Goal: Task Accomplishment & Management: Complete application form

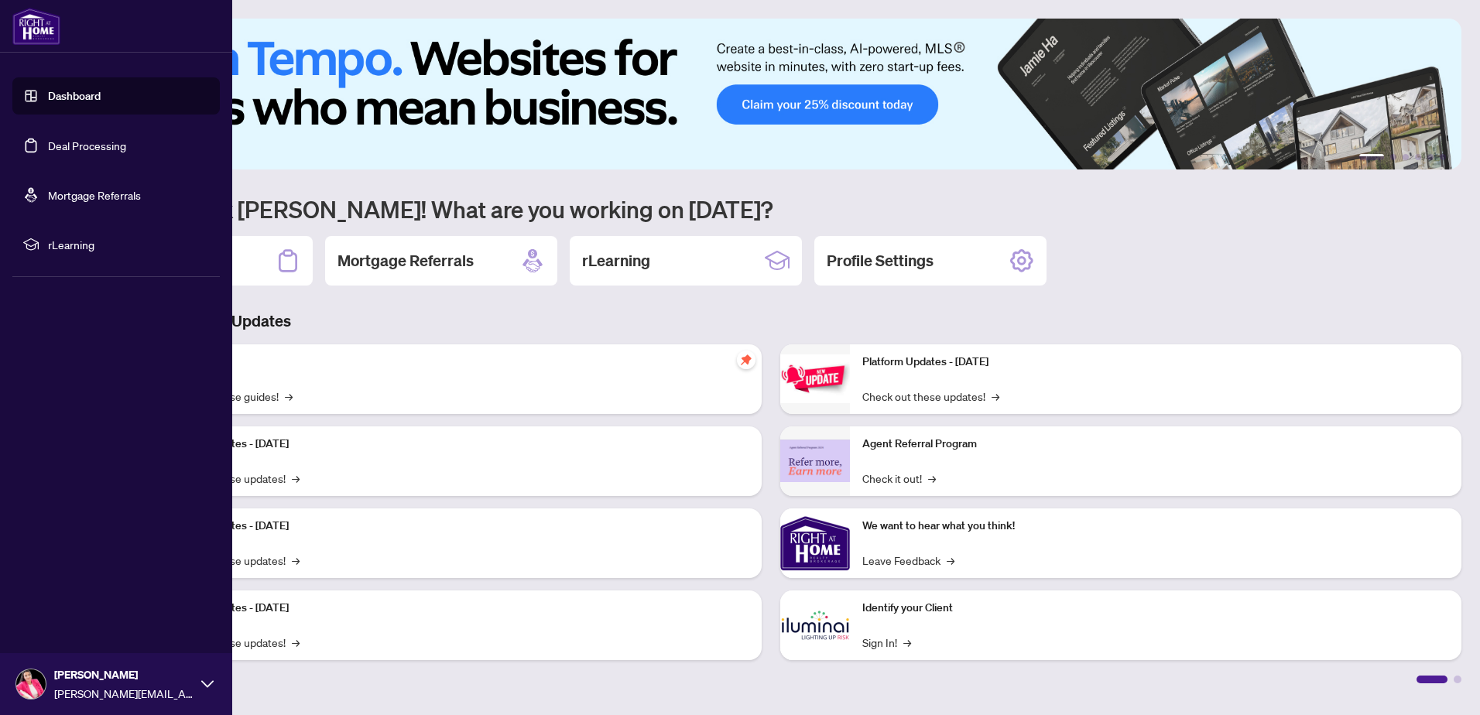
click at [90, 149] on link "Deal Processing" at bounding box center [87, 146] width 78 height 14
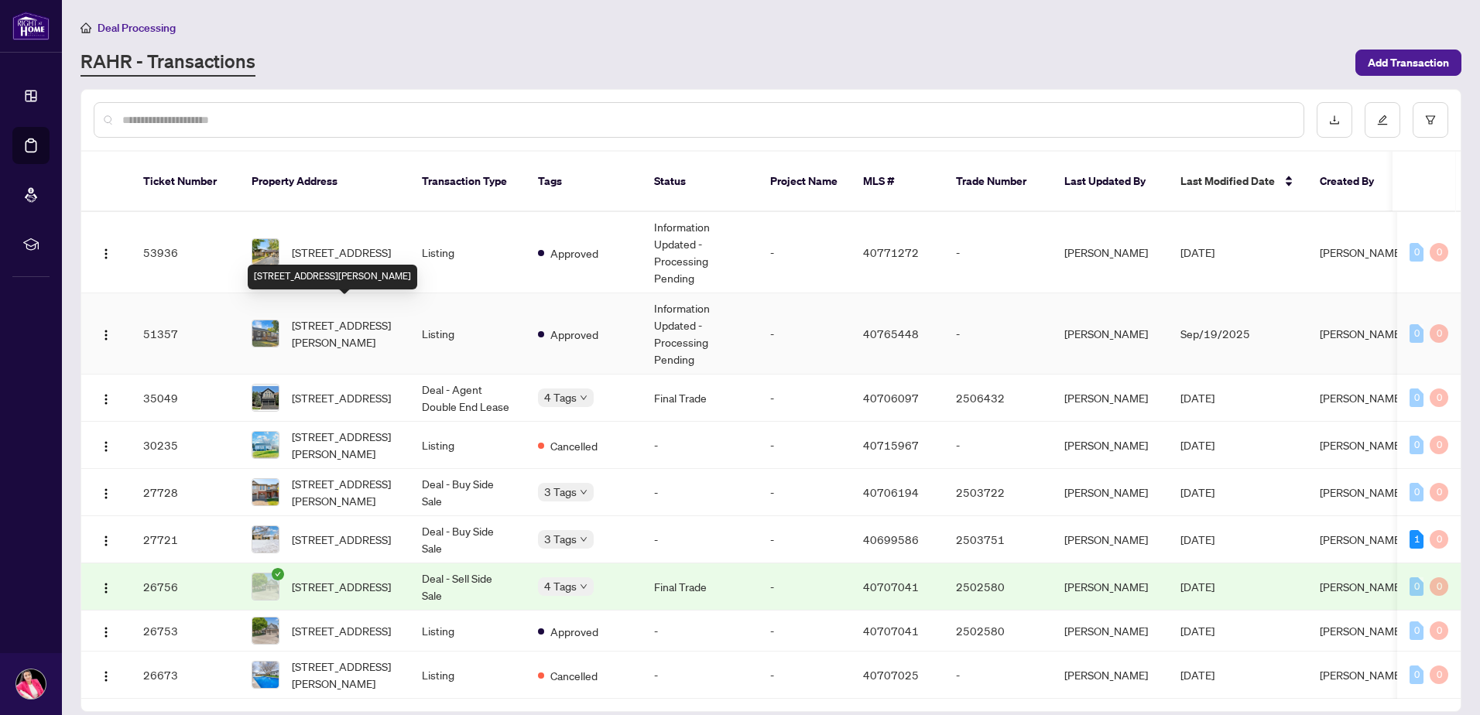
click at [351, 316] on span "[STREET_ADDRESS][PERSON_NAME]" at bounding box center [344, 333] width 105 height 34
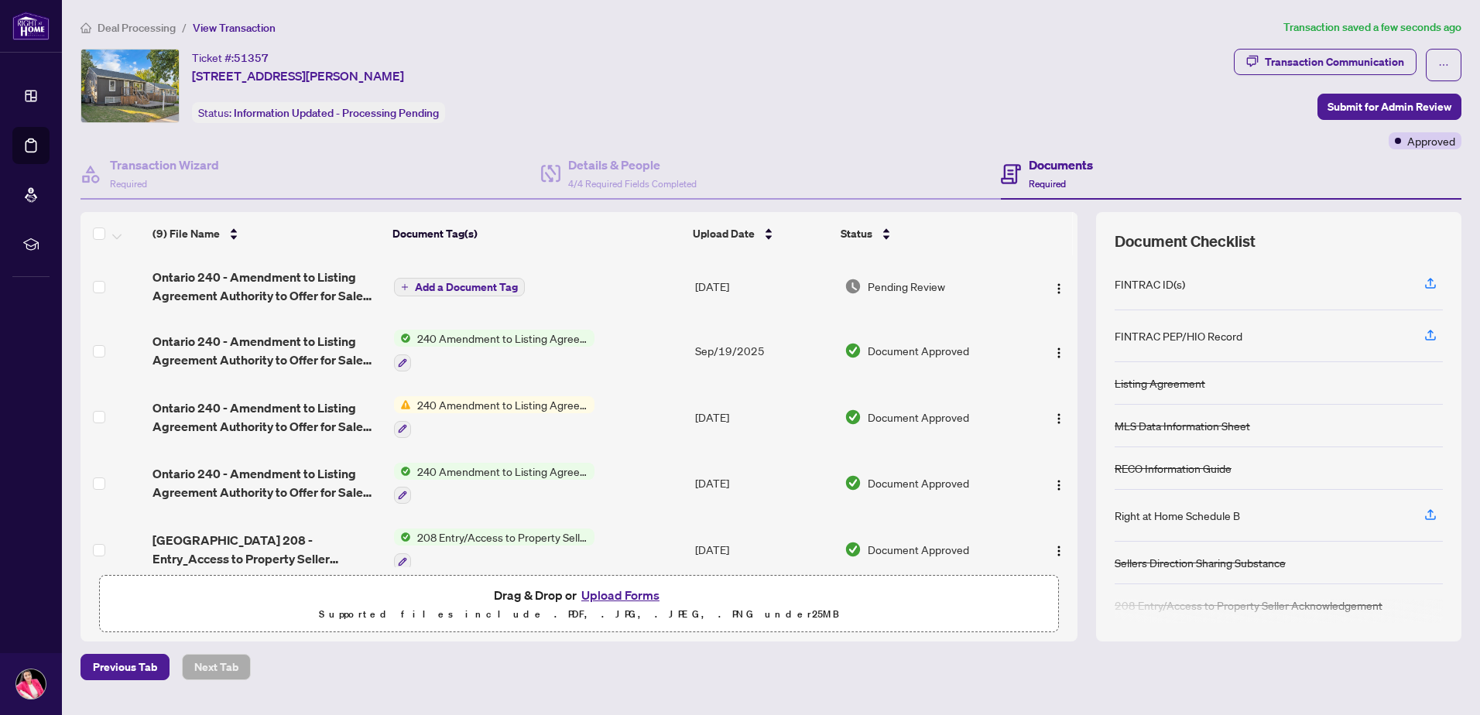
click at [438, 282] on span "Add a Document Tag" at bounding box center [466, 287] width 103 height 11
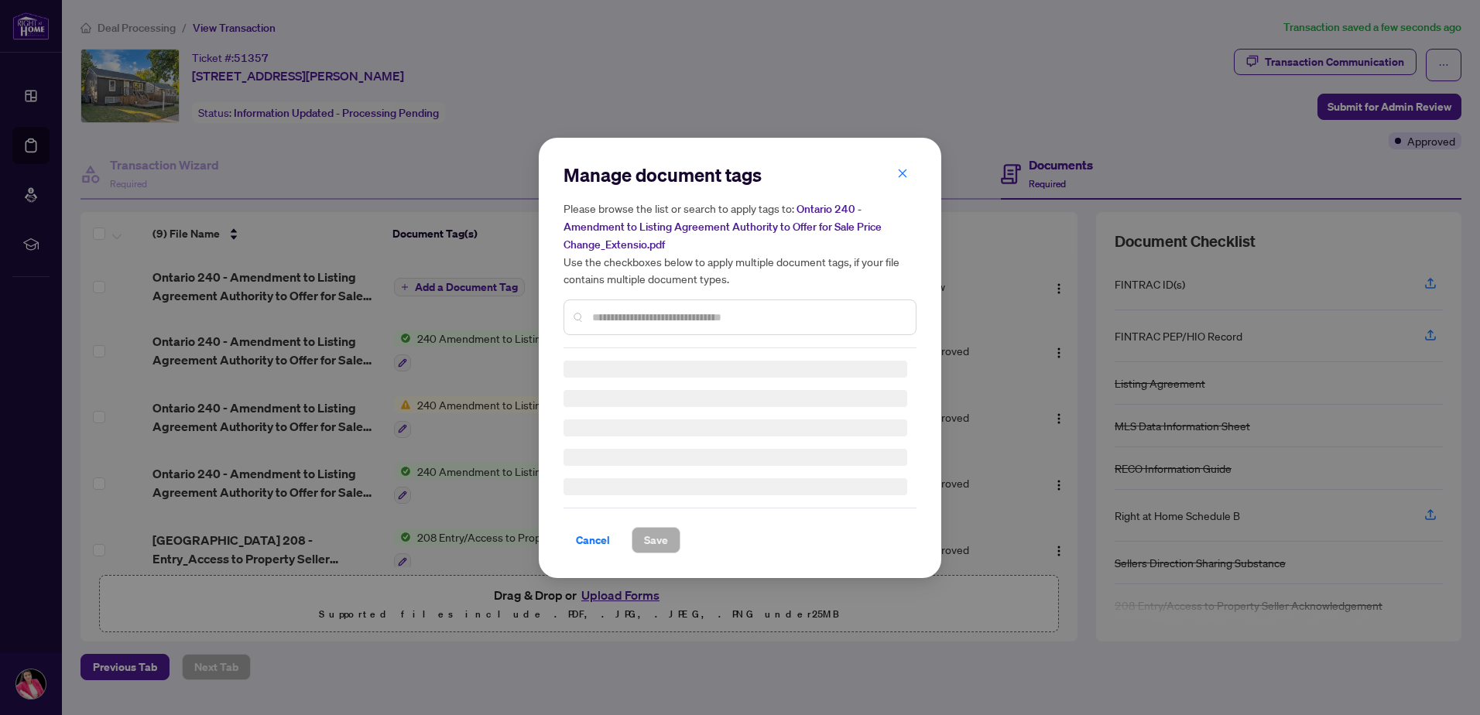
click at [617, 313] on div "Manage document tags Please browse the list or search to apply tags to: Ontario…" at bounding box center [739, 256] width 353 height 186
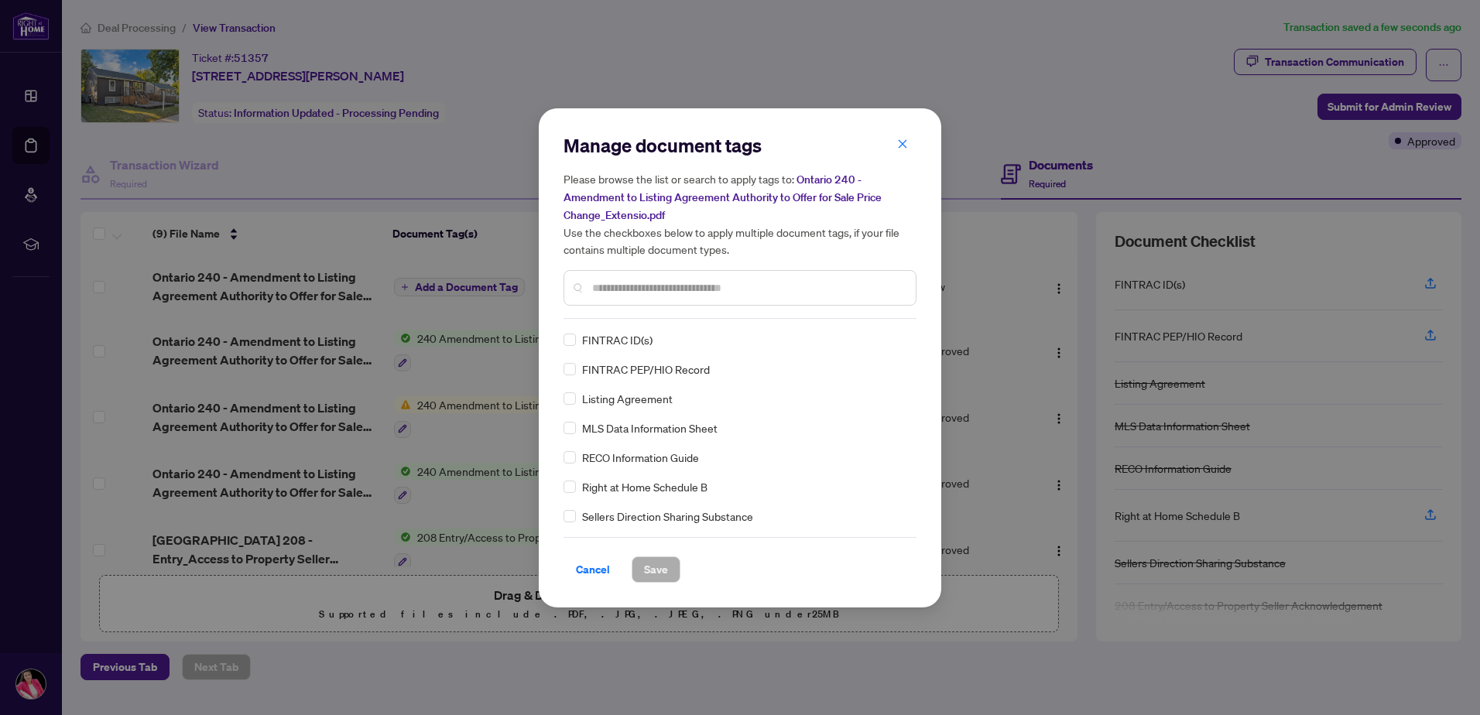
click at [637, 289] on input "text" at bounding box center [747, 287] width 311 height 17
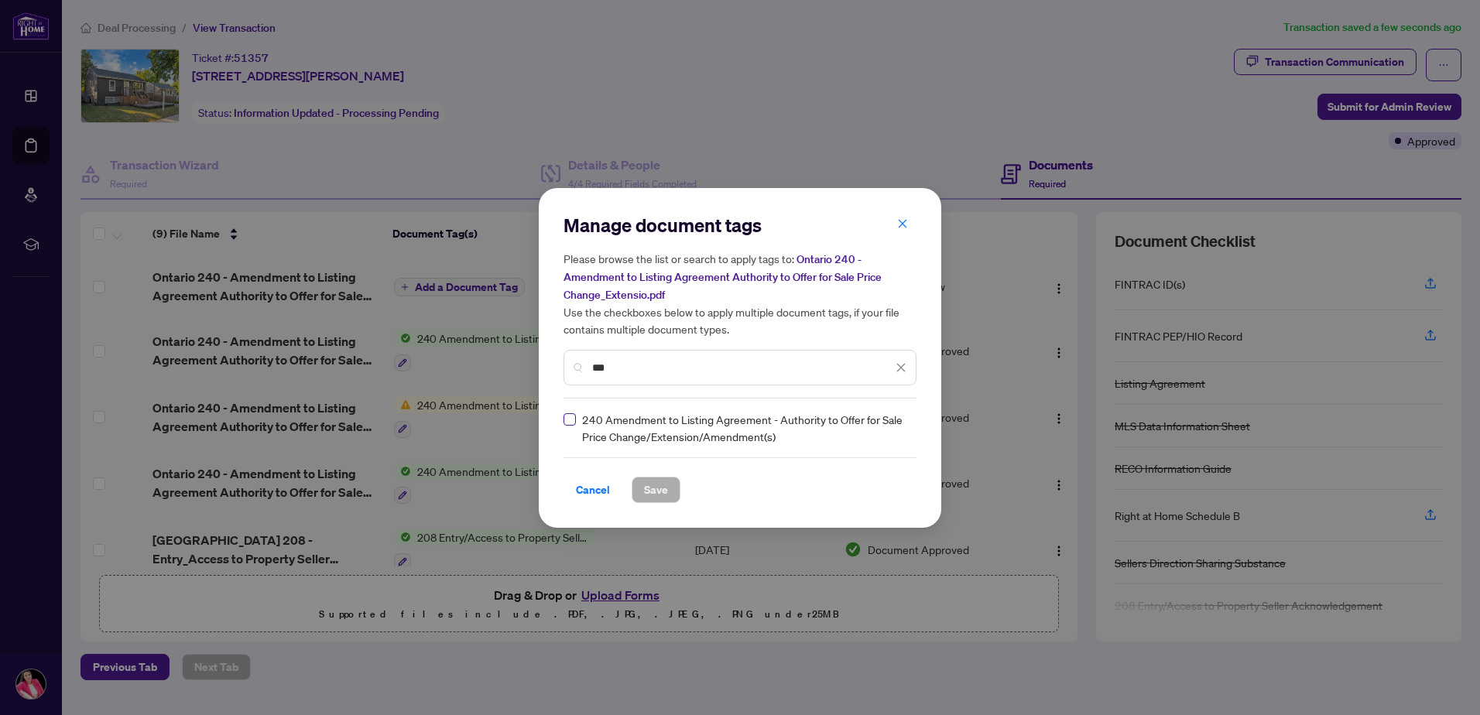
type input "***"
click at [570, 424] on label at bounding box center [569, 419] width 12 height 17
click at [654, 486] on span "Save" at bounding box center [656, 489] width 24 height 25
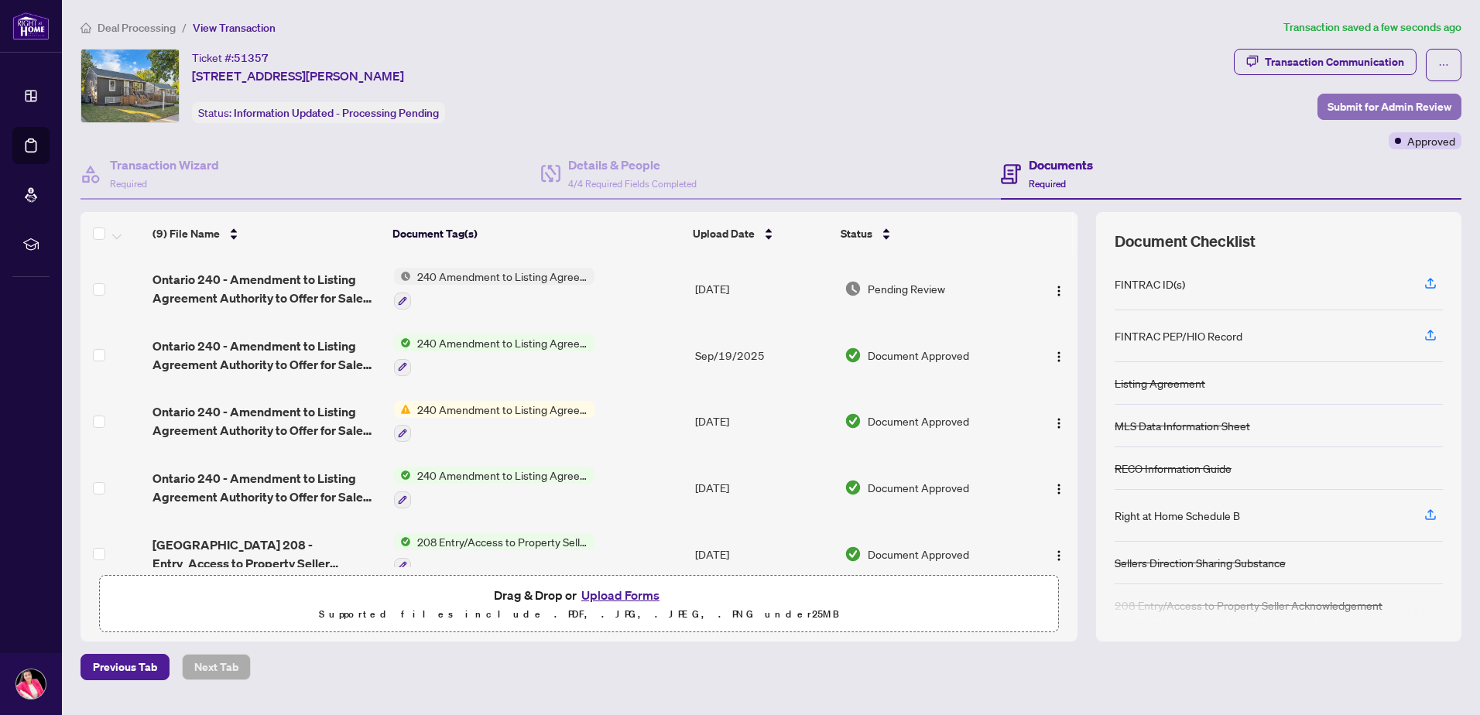
click at [1403, 103] on span "Submit for Admin Review" at bounding box center [1389, 106] width 124 height 25
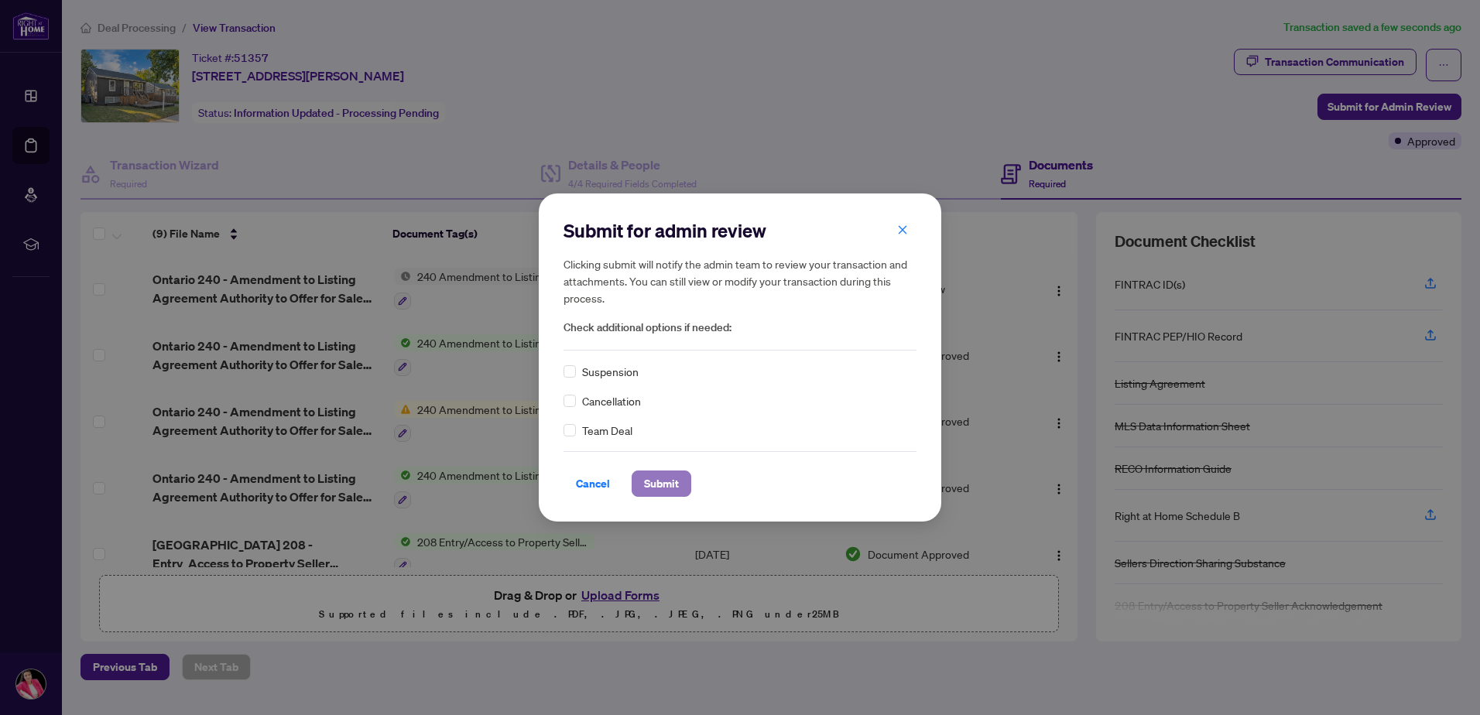
click at [673, 490] on span "Submit" at bounding box center [661, 483] width 35 height 25
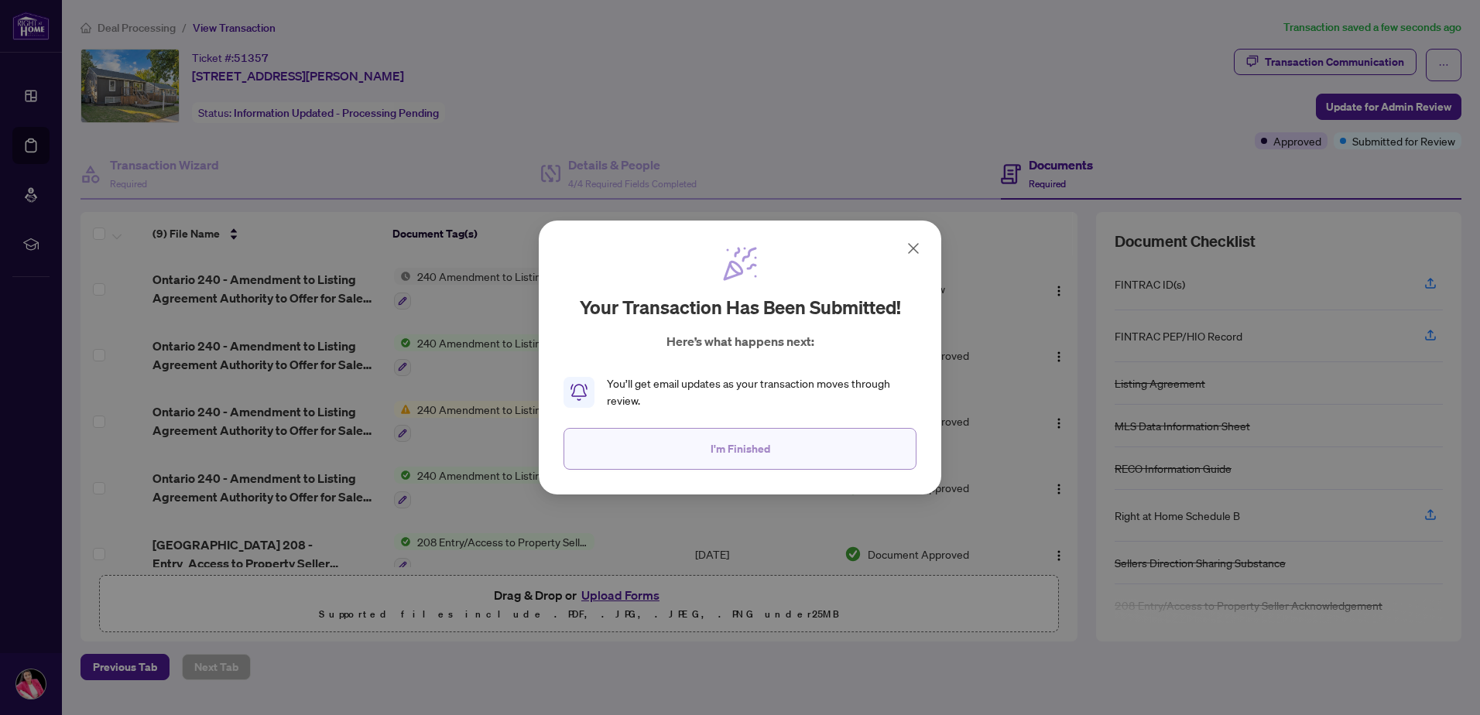
click at [723, 445] on span "I'm Finished" at bounding box center [740, 448] width 60 height 25
